Goal: Transaction & Acquisition: Book appointment/travel/reservation

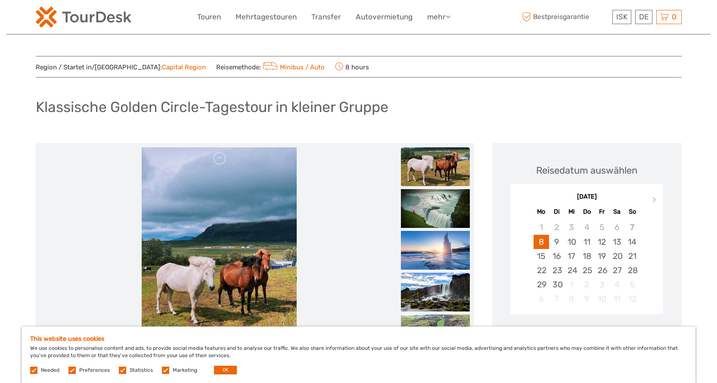
click at [442, 286] on img at bounding box center [435, 292] width 69 height 39
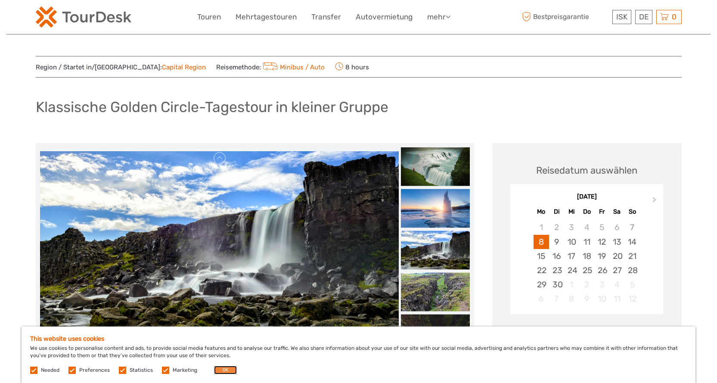
click at [221, 369] on button "OK" at bounding box center [225, 370] width 23 height 9
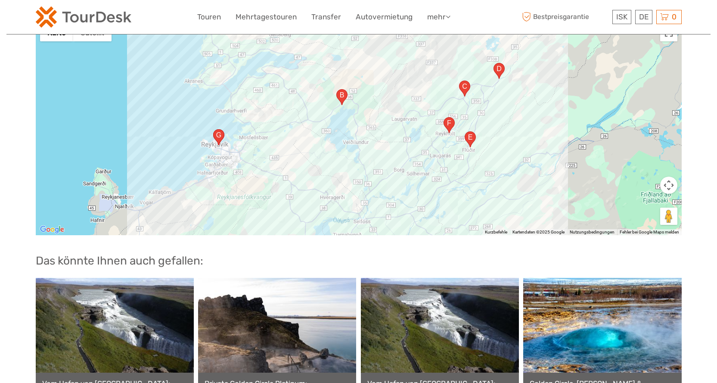
scroll to position [1938, 0]
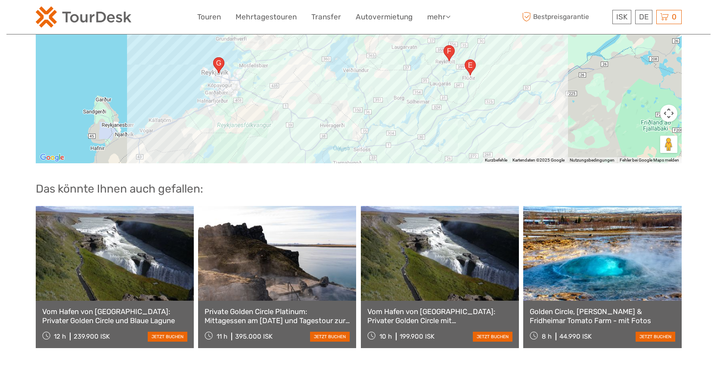
click at [93, 278] on link at bounding box center [115, 253] width 158 height 95
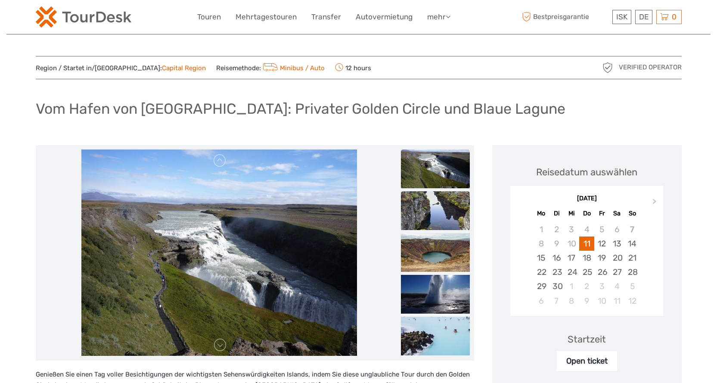
click at [437, 204] on img at bounding box center [435, 210] width 69 height 39
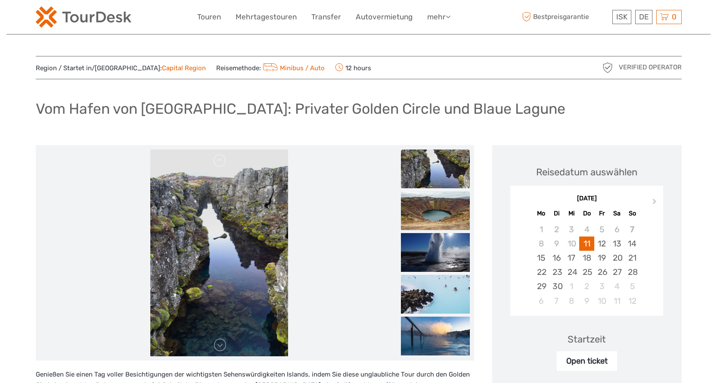
click at [438, 211] on img at bounding box center [435, 210] width 69 height 39
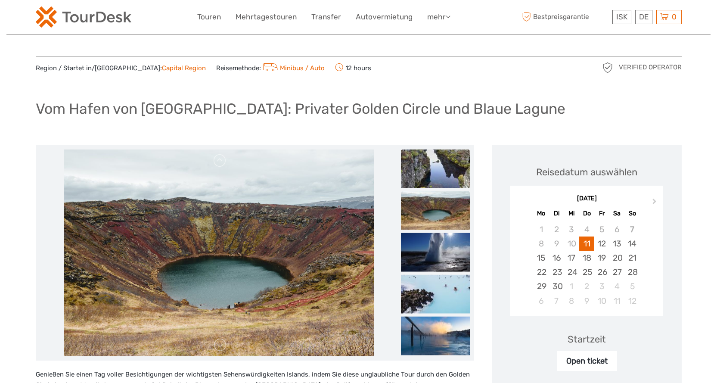
click at [434, 168] on img at bounding box center [435, 168] width 69 height 39
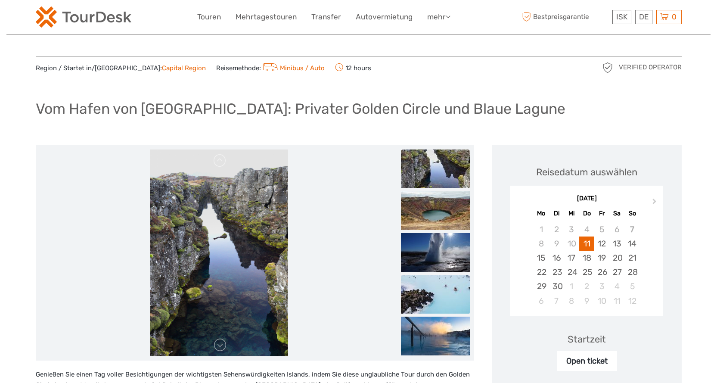
click at [457, 287] on img at bounding box center [435, 294] width 69 height 39
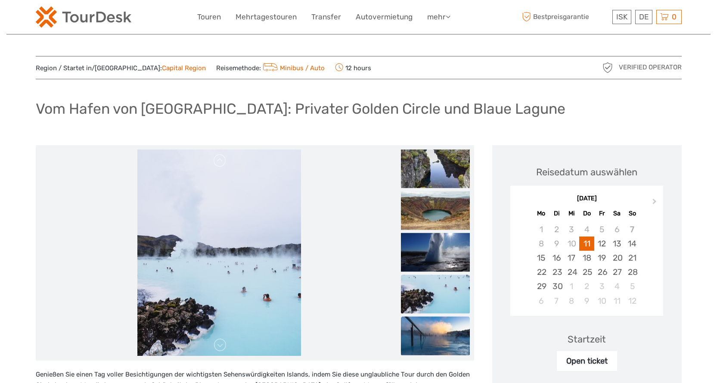
click at [439, 331] on img at bounding box center [435, 335] width 69 height 39
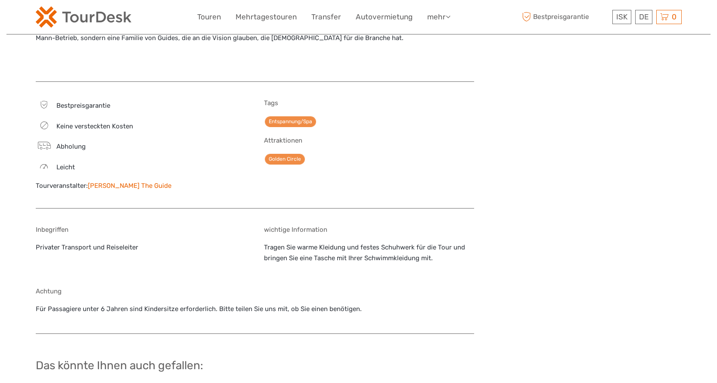
scroll to position [1005, 0]
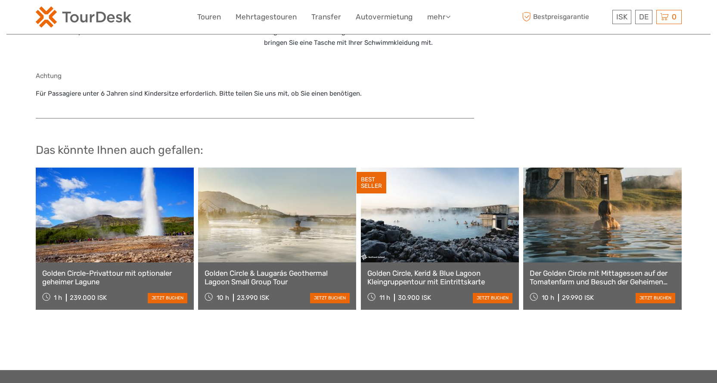
click at [648, 254] on link at bounding box center [602, 215] width 158 height 95
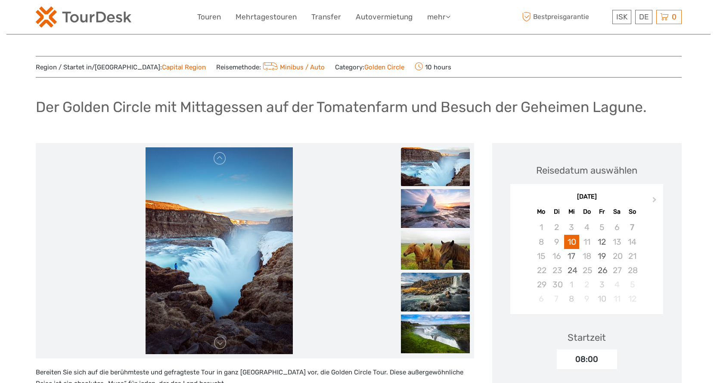
click at [454, 292] on img at bounding box center [435, 292] width 69 height 39
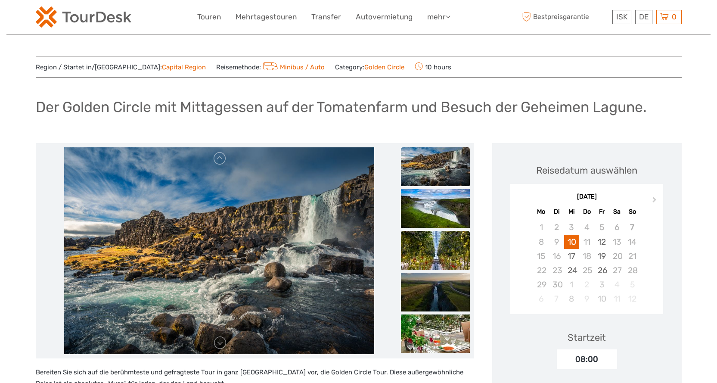
click at [454, 258] on img at bounding box center [435, 250] width 69 height 39
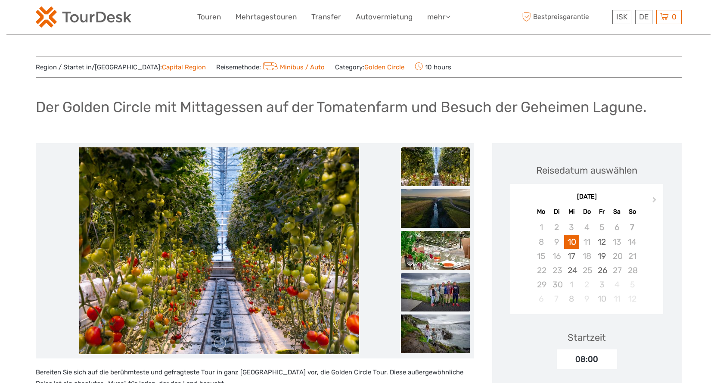
click at [452, 294] on img at bounding box center [435, 292] width 69 height 39
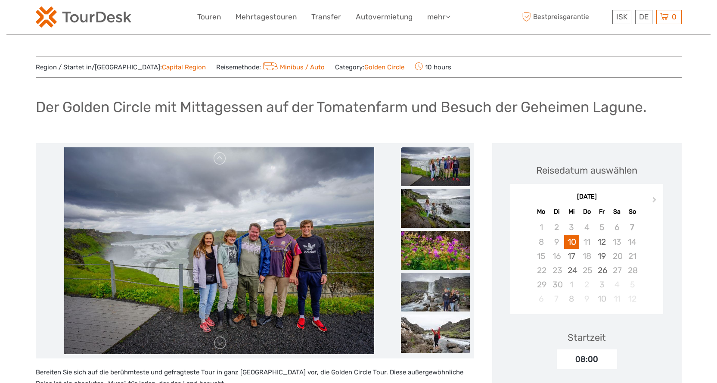
click at [441, 328] on img at bounding box center [435, 333] width 69 height 39
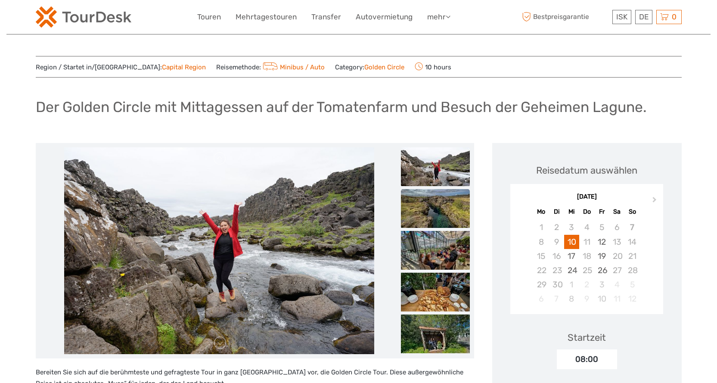
click at [450, 216] on img at bounding box center [435, 208] width 69 height 39
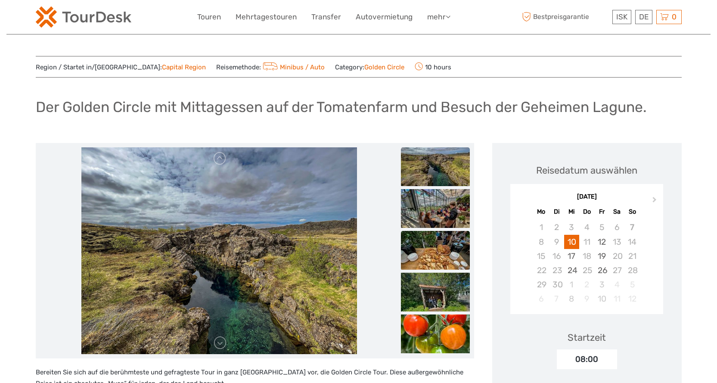
click at [435, 252] on img at bounding box center [435, 250] width 69 height 39
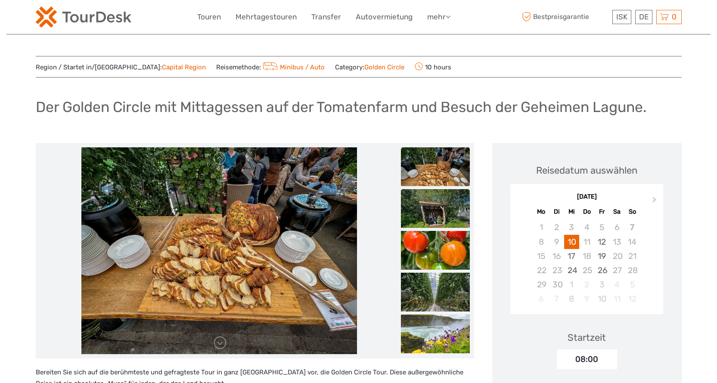
click at [440, 210] on img at bounding box center [435, 208] width 69 height 39
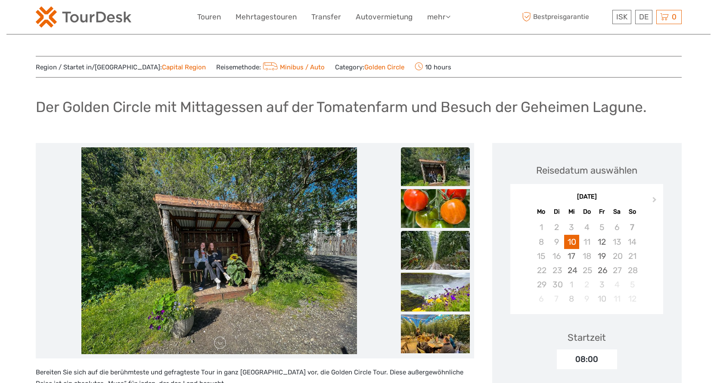
click at [426, 243] on img at bounding box center [435, 250] width 69 height 39
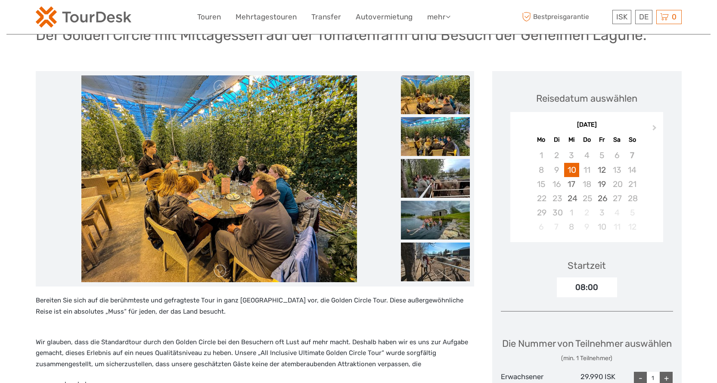
scroll to position [143, 0]
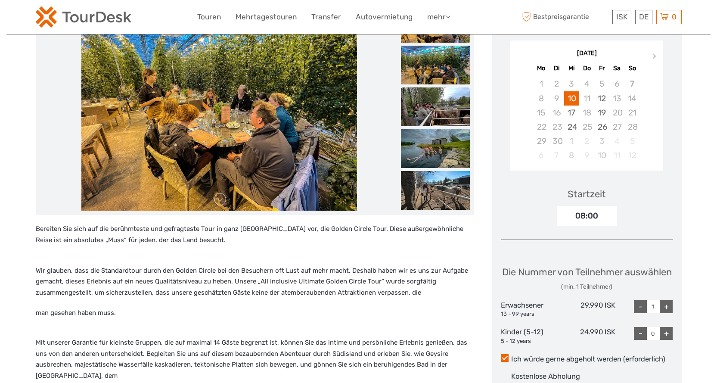
click at [443, 111] on img at bounding box center [435, 106] width 69 height 39
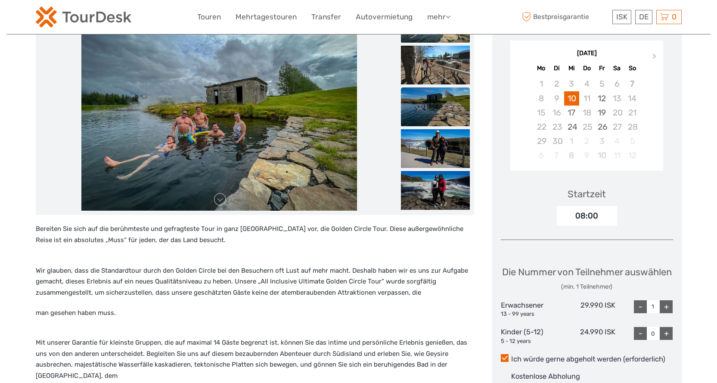
click at [445, 148] on ul at bounding box center [435, 150] width 69 height 2465
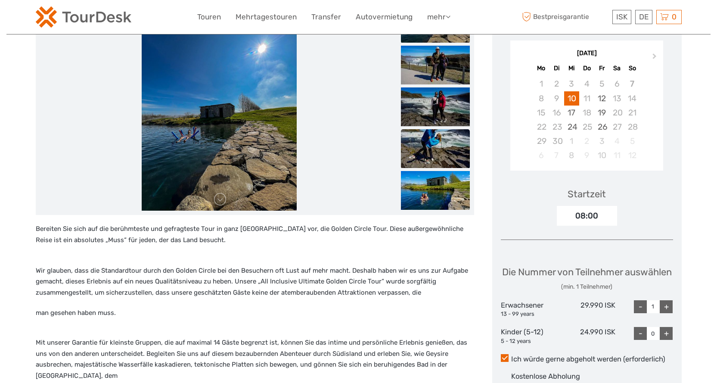
click at [450, 144] on img at bounding box center [435, 148] width 69 height 39
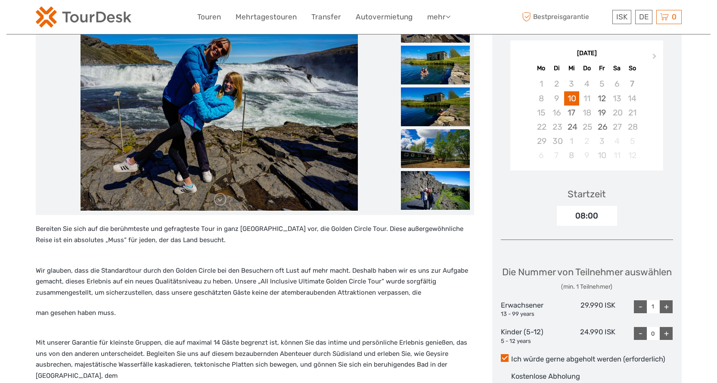
click at [449, 146] on img at bounding box center [435, 148] width 69 height 39
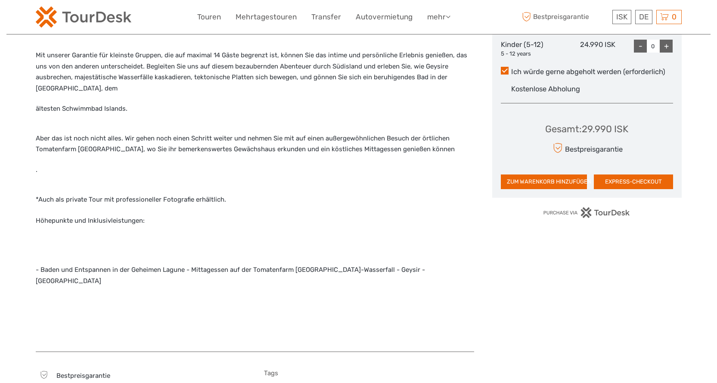
scroll to position [503, 0]
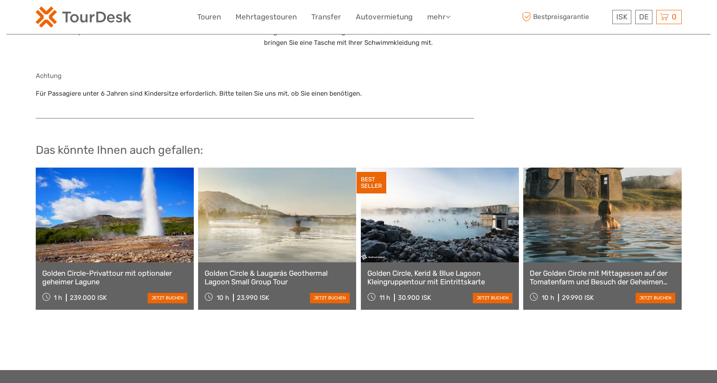
click at [439, 221] on link at bounding box center [440, 215] width 158 height 95
drag, startPoint x: 0, startPoint y: 376, endPoint x: 0, endPoint y: 400, distance: 23.3
drag, startPoint x: 0, startPoint y: 400, endPoint x: 503, endPoint y: 77, distance: 597.5
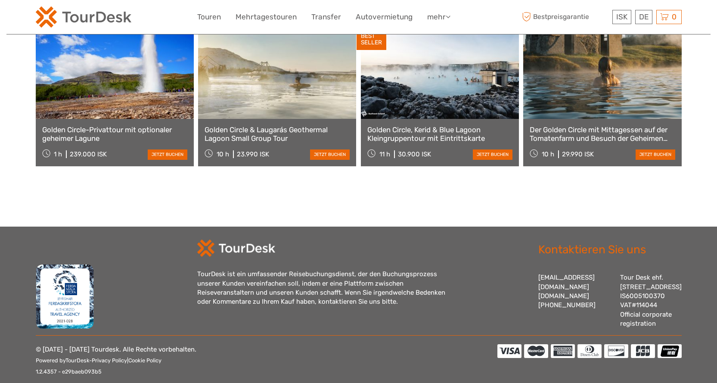
scroll to position [1171, 0]
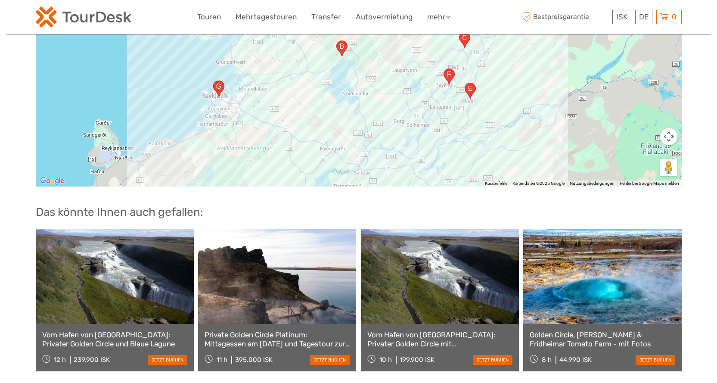
click at [339, 244] on link at bounding box center [277, 276] width 158 height 95
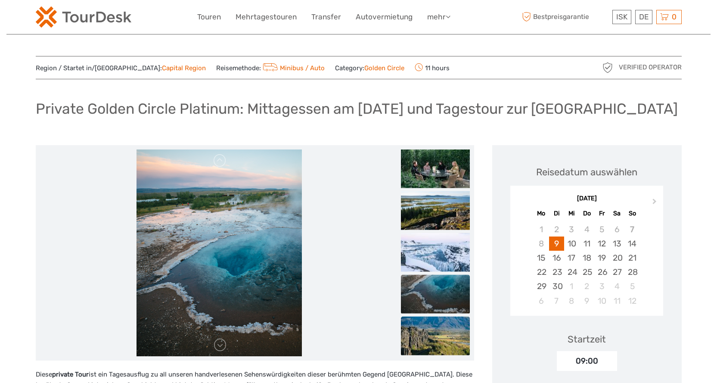
click at [443, 339] on img at bounding box center [435, 335] width 69 height 39
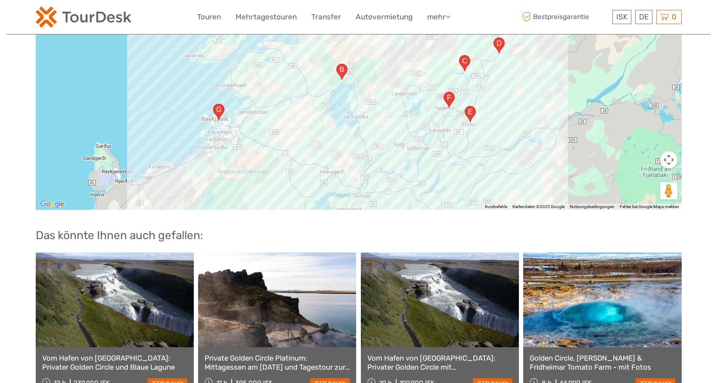
click at [286, 319] on link at bounding box center [277, 299] width 158 height 95
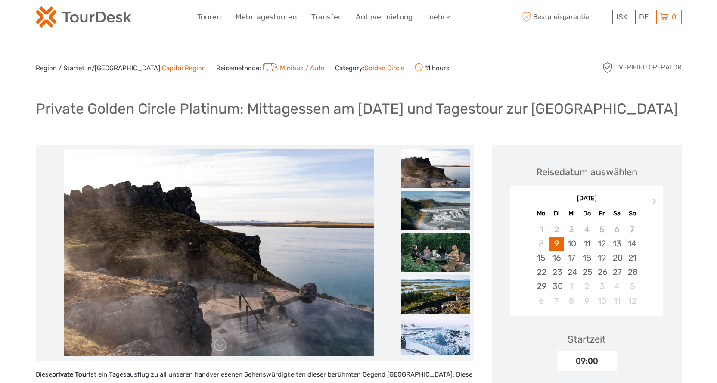
click at [455, 246] on img at bounding box center [435, 252] width 69 height 39
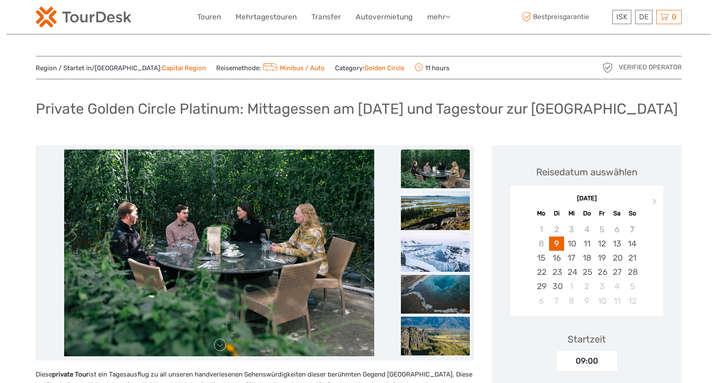
click at [458, 255] on img at bounding box center [435, 252] width 69 height 39
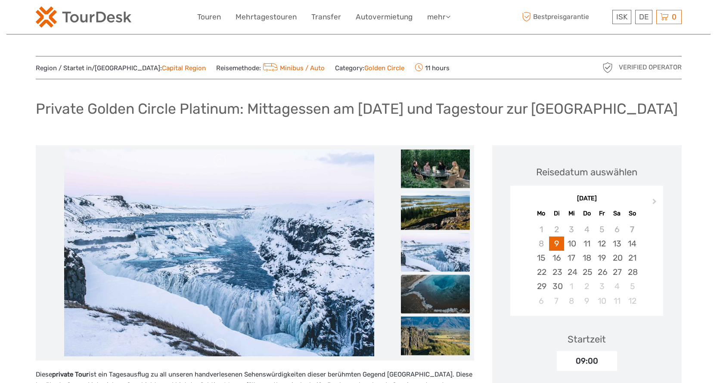
click at [438, 294] on img at bounding box center [435, 293] width 69 height 39
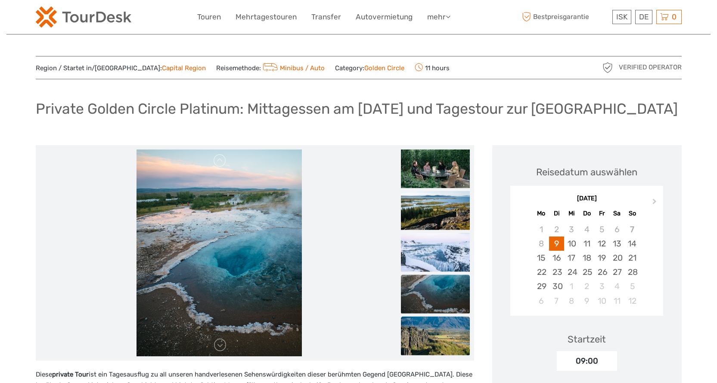
click at [451, 344] on img at bounding box center [435, 335] width 69 height 39
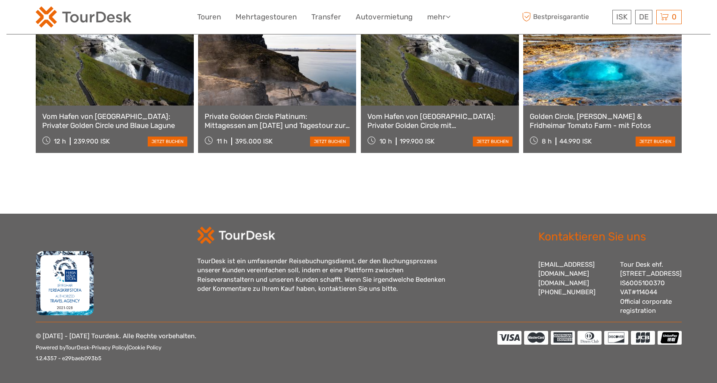
scroll to position [1999, 0]
